Goal: Transaction & Acquisition: Purchase product/service

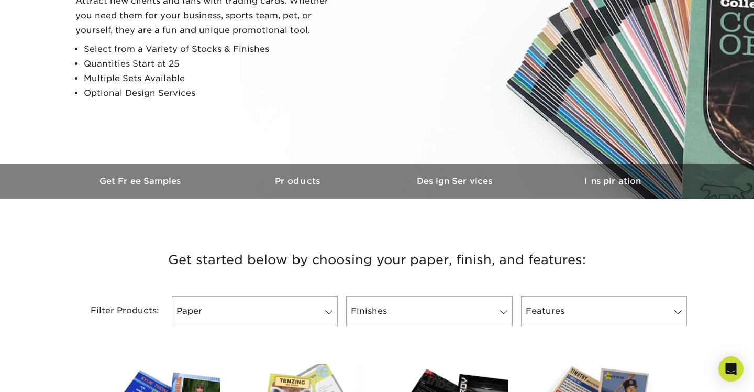
scroll to position [168, 0]
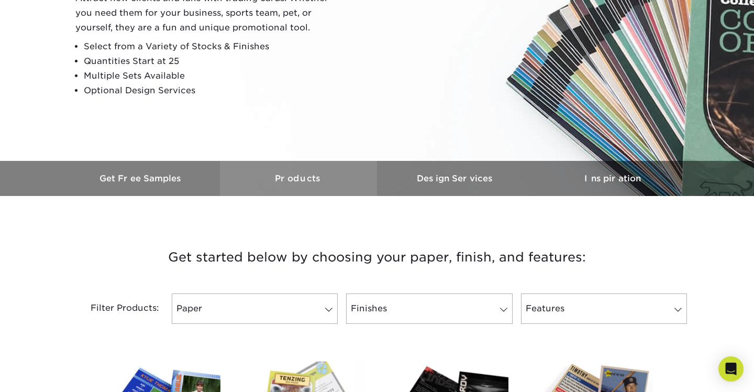
click at [301, 177] on h3 "Products" at bounding box center [298, 178] width 157 height 10
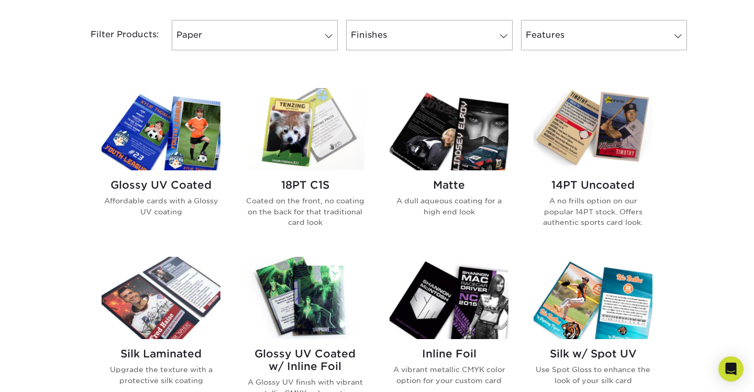
scroll to position [441, 0]
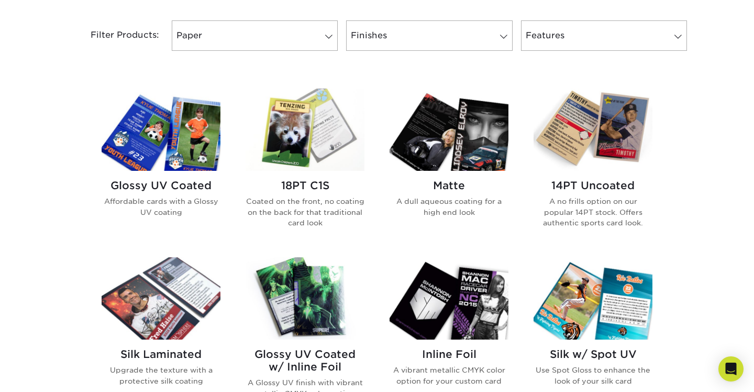
click at [589, 185] on h2 "14PT Uncoated" at bounding box center [592, 185] width 119 height 13
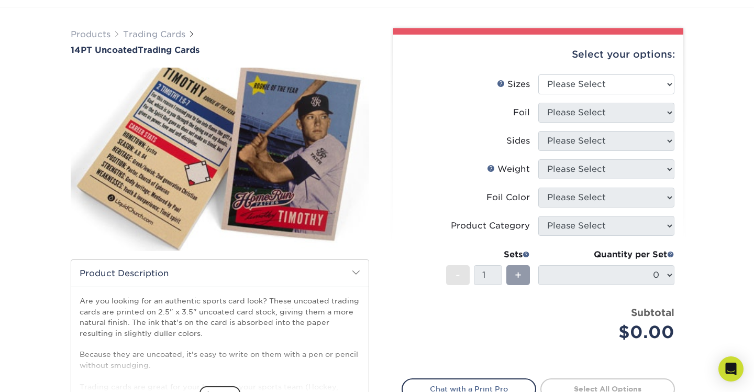
scroll to position [43, 0]
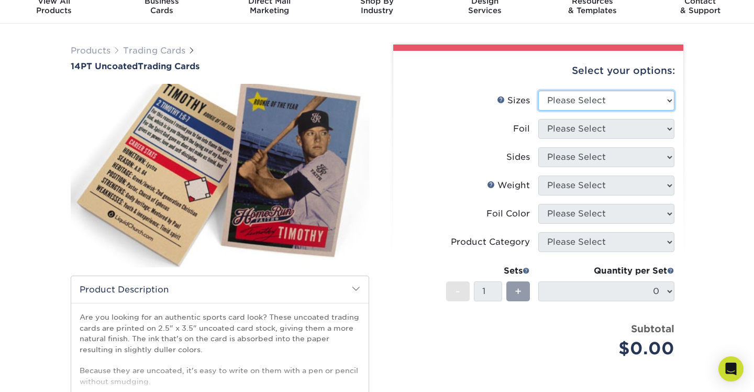
click at [664, 103] on select "Please Select 2.5" x 3.5"" at bounding box center [606, 101] width 136 height 20
select select "2.50x3.50"
click at [538, 91] on select "Please Select 2.5" x 3.5"" at bounding box center [606, 101] width 136 height 20
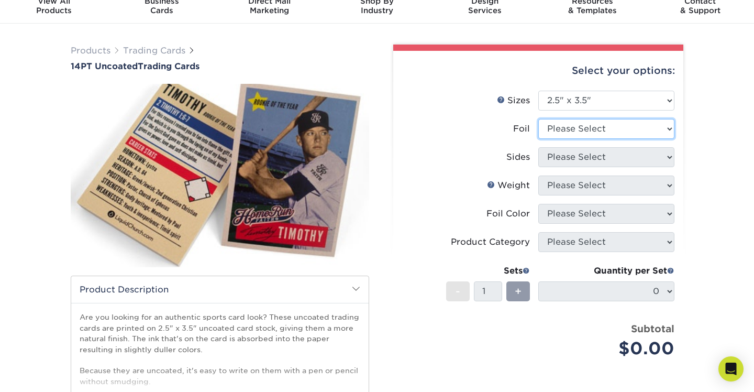
click at [654, 131] on select "Please Select Yes No" at bounding box center [606, 129] width 136 height 20
select select "0"
click at [538, 119] on select "Please Select Yes No" at bounding box center [606, 129] width 136 height 20
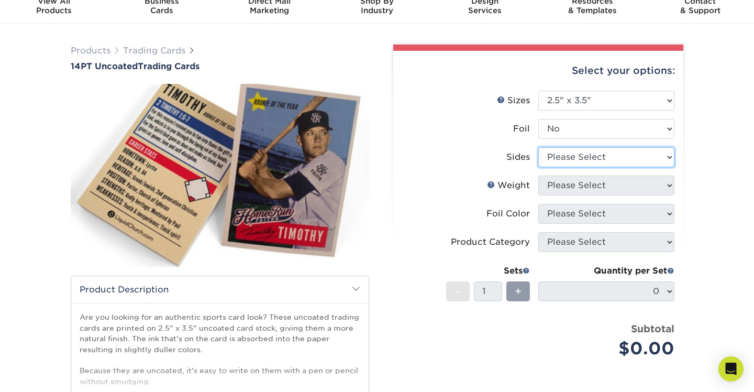
click at [648, 157] on select "Please Select Print Both Sides Print Front Only" at bounding box center [606, 157] width 136 height 20
select select "13abbda7-1d64-4f25-8bb2-c179b224825d"
click at [538, 147] on select "Please Select Print Both Sides Print Front Only" at bounding box center [606, 157] width 136 height 20
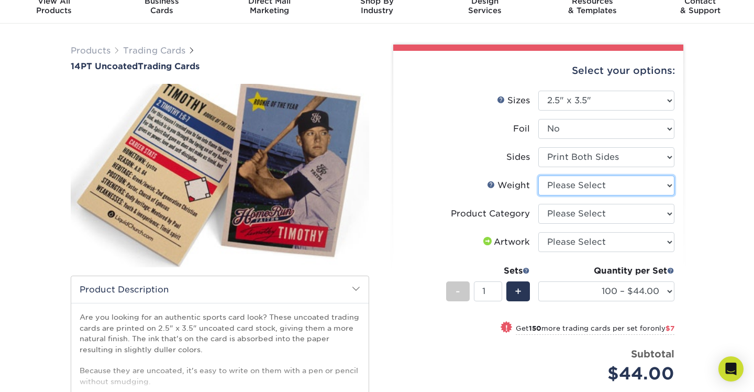
click at [627, 194] on select "Please Select 14PT Uncoated" at bounding box center [606, 185] width 136 height 20
select select "14PT Uncoated"
click at [538, 175] on select "Please Select 14PT Uncoated" at bounding box center [606, 185] width 136 height 20
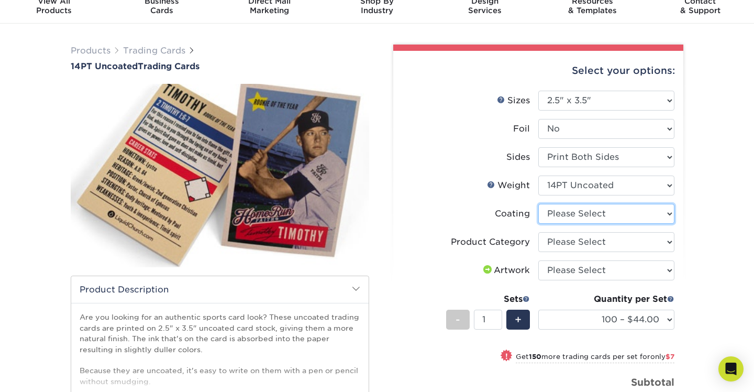
click at [618, 215] on select at bounding box center [606, 214] width 136 height 20
select select "3e7618de-abca-4bda-9f97-8b9129e913d8"
click at [538, 204] on select at bounding box center [606, 214] width 136 height 20
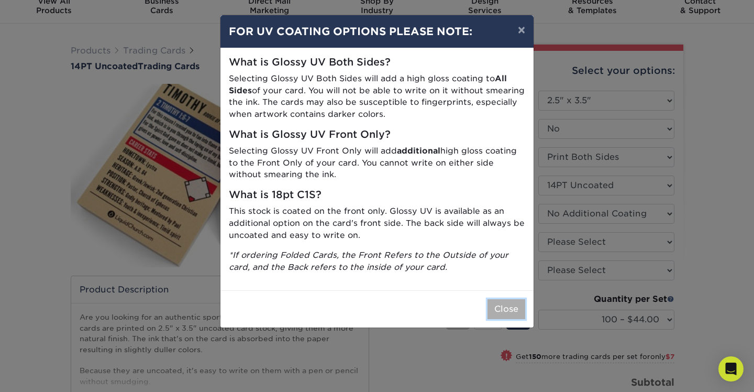
click at [508, 309] on button "Close" at bounding box center [506, 309] width 38 height 20
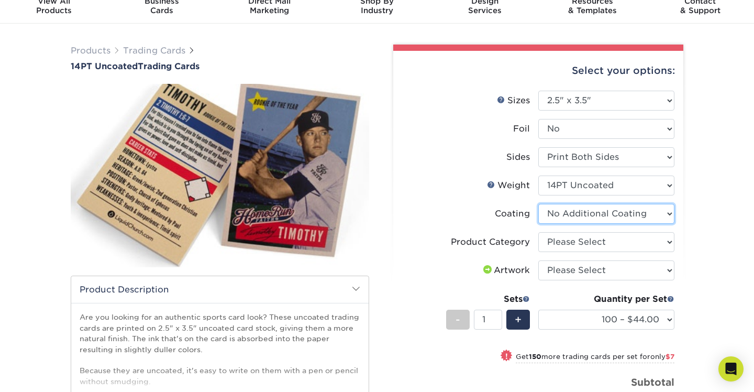
click at [613, 215] on select at bounding box center [606, 214] width 136 height 20
click at [538, 204] on select at bounding box center [606, 214] width 136 height 20
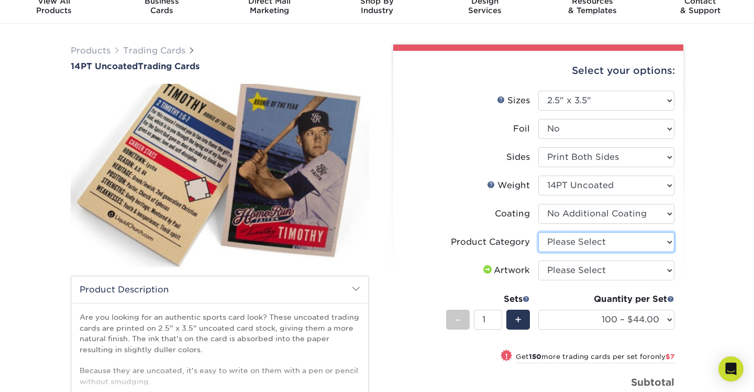
click at [610, 238] on select "Please Select Trading Cards" at bounding box center [606, 242] width 136 height 20
select select "c2f9bce9-36c2-409d-b101-c29d9d031e18"
click at [538, 232] on select "Please Select Trading Cards" at bounding box center [606, 242] width 136 height 20
click at [604, 271] on select "Please Select I will upload files I need a design - $100" at bounding box center [606, 270] width 136 height 20
select select "upload"
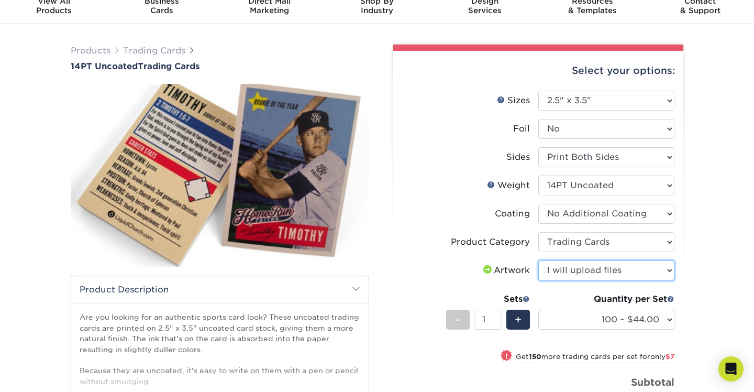
click at [538, 260] on select "Please Select I will upload files I need a design - $100" at bounding box center [606, 270] width 136 height 20
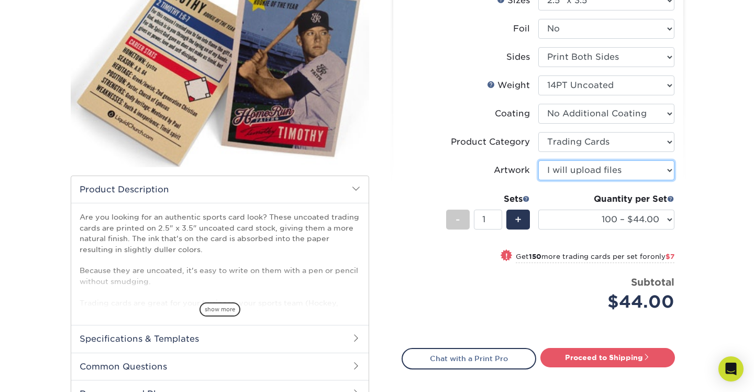
scroll to position [142, 0]
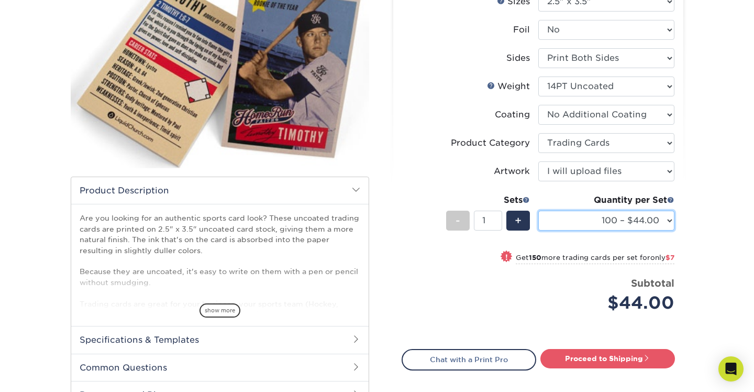
click at [669, 221] on select "100 – $44.00 250 – $51.00 500 – $54.00 1000 – $78.00 2500 – $148.00 5000 – $198…" at bounding box center [606, 220] width 136 height 20
click at [538, 210] on select "100 – $44.00 250 – $51.00 500 – $54.00 1000 – $78.00 2500 – $148.00 5000 – $198…" at bounding box center [606, 220] width 136 height 20
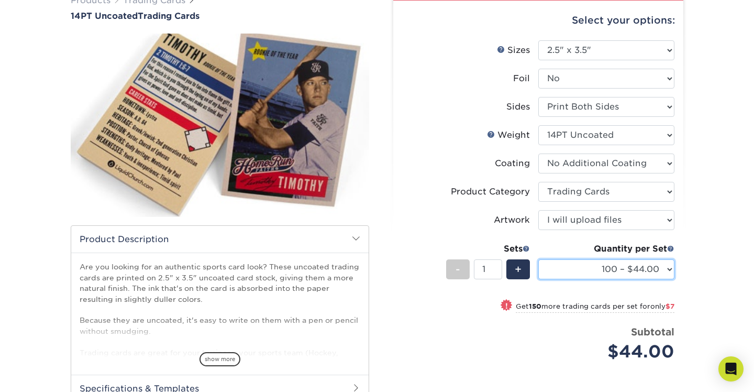
scroll to position [0, 0]
